Goal: Information Seeking & Learning: Learn about a topic

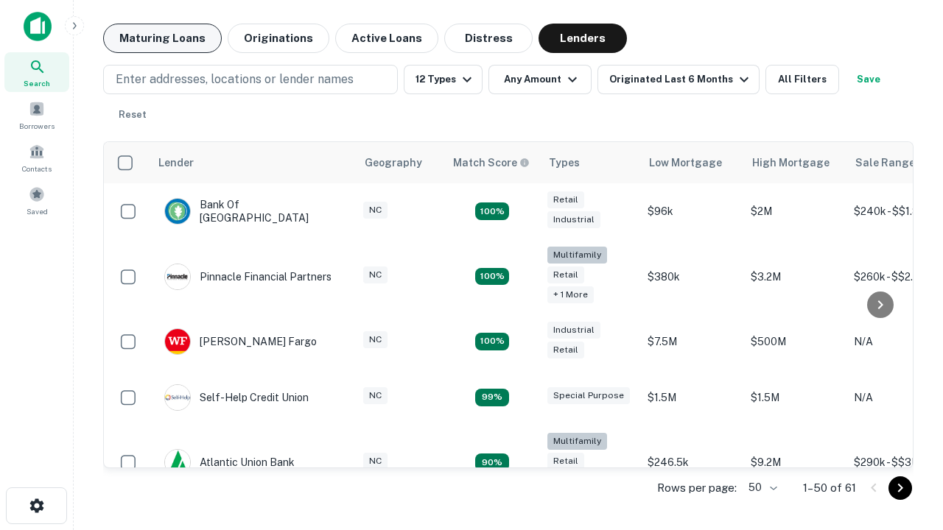
click at [162, 38] on button "Maturing Loans" at bounding box center [162, 38] width 119 height 29
